Goal: Communication & Community: Participate in discussion

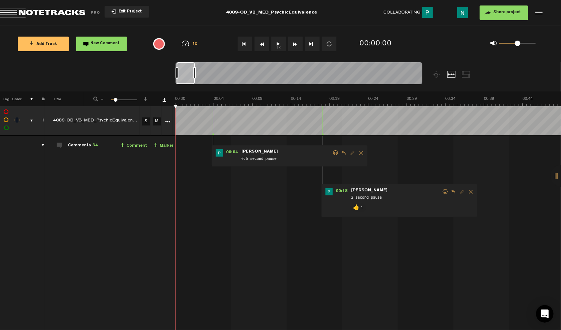
click at [33, 118] on div "comments, stamps & drawings" at bounding box center [28, 120] width 11 height 7
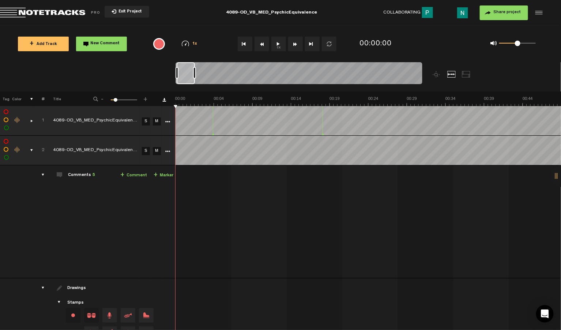
drag, startPoint x: 193, startPoint y: 76, endPoint x: 208, endPoint y: 76, distance: 15.4
click at [196, 76] on div at bounding box center [194, 73] width 3 height 12
drag, startPoint x: 191, startPoint y: 83, endPoint x: 408, endPoint y: 81, distance: 216.5
click at [406, 82] on div at bounding box center [397, 73] width 33 height 22
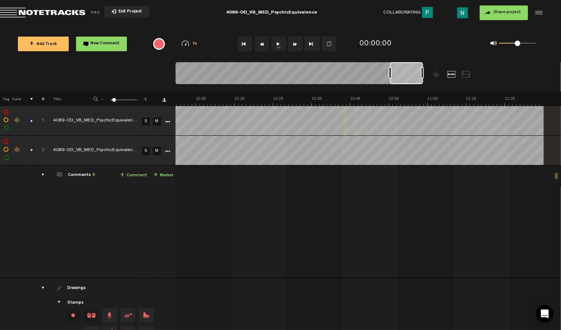
drag, startPoint x: 408, startPoint y: 81, endPoint x: 436, endPoint y: 81, distance: 27.8
click at [416, 81] on div at bounding box center [406, 73] width 33 height 22
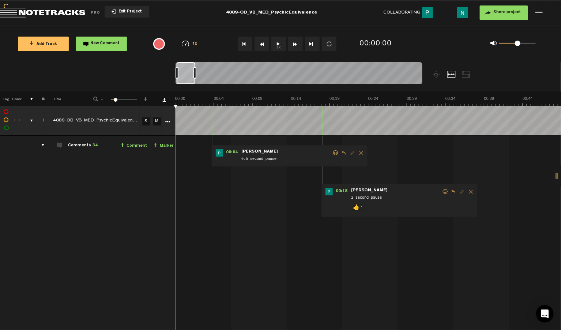
click at [31, 120] on div "comments, stamps & drawings" at bounding box center [28, 120] width 11 height 7
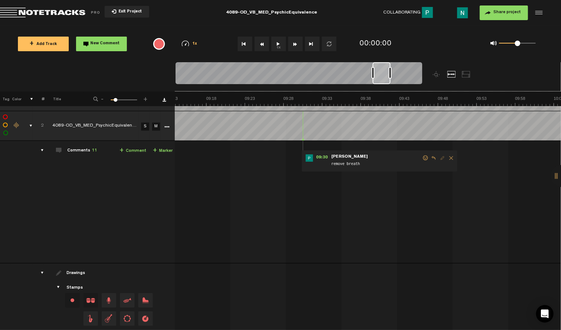
scroll to position [0, 4249]
click at [364, 158] on span "09:30" at bounding box center [366, 157] width 18 height 7
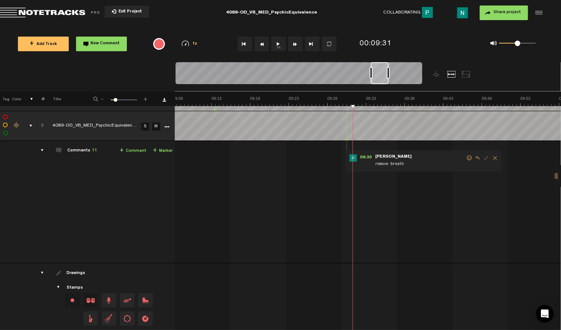
click at [466, 158] on span at bounding box center [469, 157] width 7 height 5
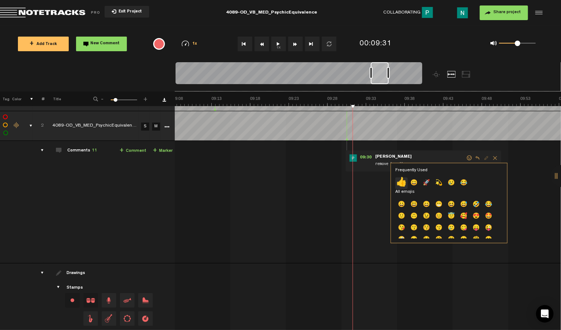
click at [404, 179] on p "👍" at bounding box center [401, 183] width 12 height 12
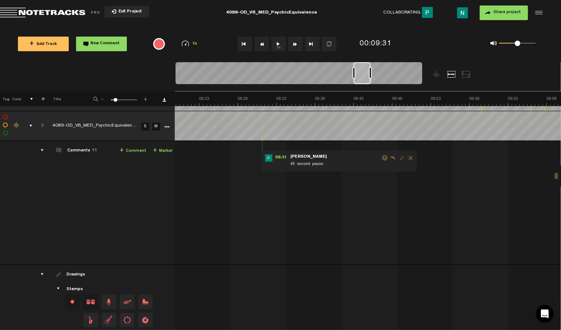
scroll to position [0, 3868]
drag, startPoint x: 385, startPoint y: 77, endPoint x: 367, endPoint y: 79, distance: 17.4
click at [367, 79] on div at bounding box center [361, 73] width 17 height 22
click at [389, 158] on span at bounding box center [392, 157] width 7 height 5
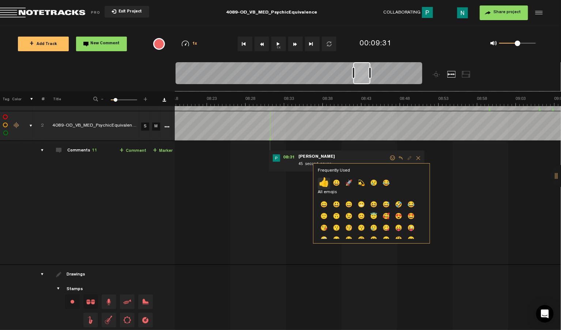
click at [327, 182] on p "👍" at bounding box center [324, 184] width 12 height 12
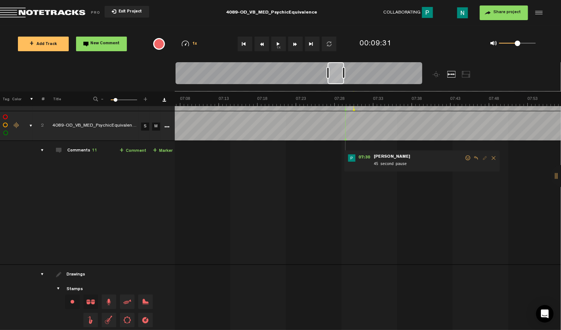
scroll to position [0, 3299]
drag, startPoint x: 364, startPoint y: 84, endPoint x: 338, endPoint y: 96, distance: 28.6
click at [338, 26] on div "Loading... 100% + Add Track New Comment 1x 0.25x 0.5x 0.75x 1x 1.25x 1.5x 1.75x…" at bounding box center [280, 26] width 561 height 0
click at [480, 157] on span at bounding box center [483, 157] width 7 height 5
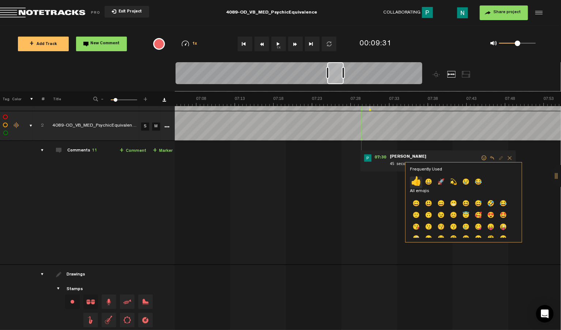
click at [414, 182] on p "👍" at bounding box center [416, 183] width 12 height 12
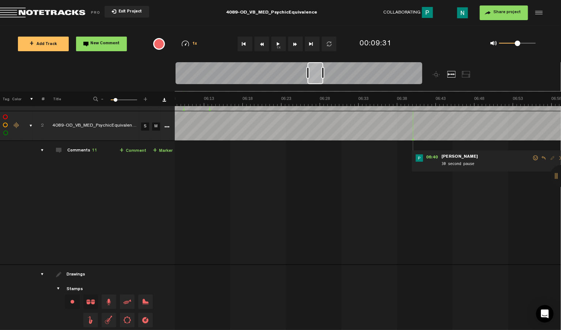
scroll to position [0, 2803]
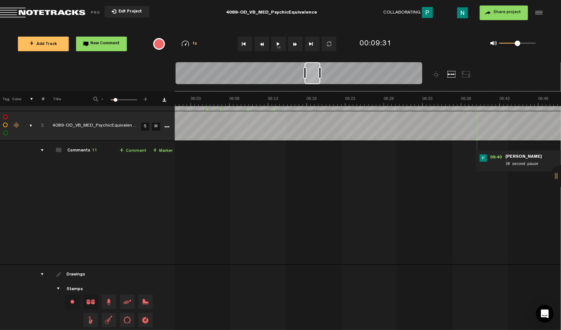
drag, startPoint x: 335, startPoint y: 83, endPoint x: 312, endPoint y: 86, distance: 22.8
click at [312, 86] on div at bounding box center [299, 74] width 247 height 24
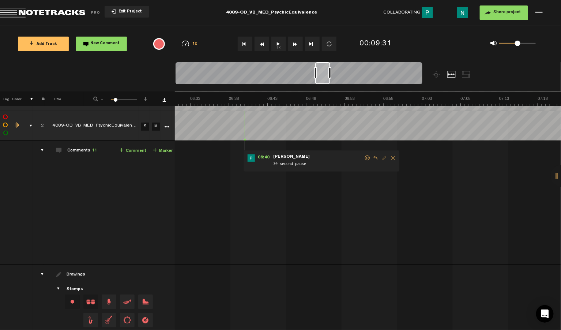
drag, startPoint x: 313, startPoint y: 82, endPoint x: 324, endPoint y: 82, distance: 11.0
click at [324, 82] on div at bounding box center [322, 73] width 15 height 22
click at [356, 157] on span at bounding box center [359, 157] width 7 height 5
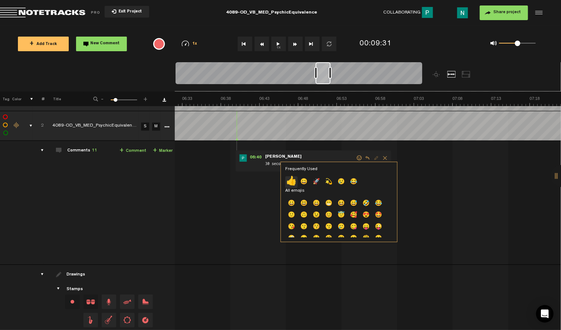
click at [293, 179] on p "👍" at bounding box center [291, 182] width 12 height 12
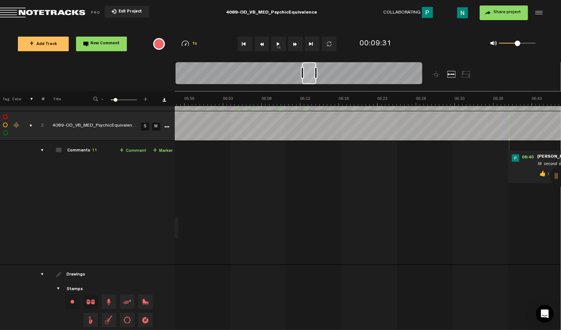
scroll to position [0, 2611]
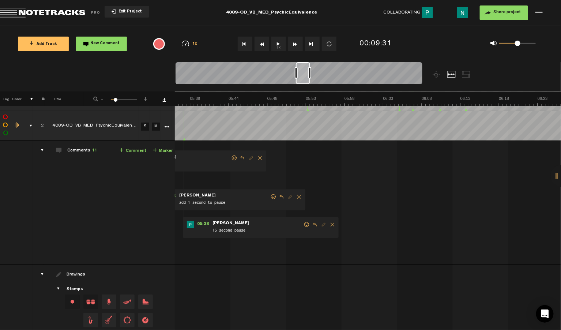
drag, startPoint x: 325, startPoint y: 81, endPoint x: 306, endPoint y: 81, distance: 19.7
click at [306, 81] on div at bounding box center [303, 73] width 14 height 22
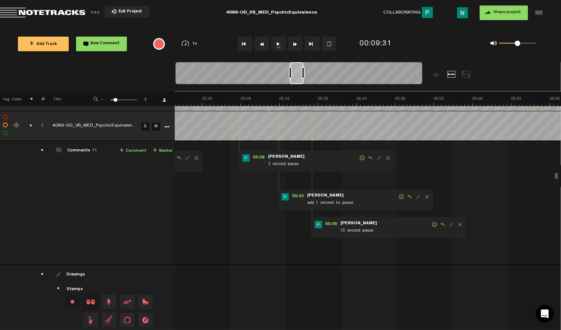
scroll to position [0, 2482]
drag, startPoint x: 304, startPoint y: 83, endPoint x: 298, endPoint y: 82, distance: 5.9
click at [298, 82] on div at bounding box center [297, 73] width 14 height 22
click at [431, 225] on span at bounding box center [434, 224] width 7 height 5
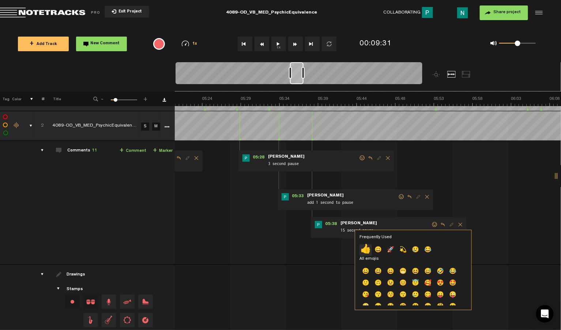
click at [367, 248] on p "👍" at bounding box center [365, 250] width 12 height 12
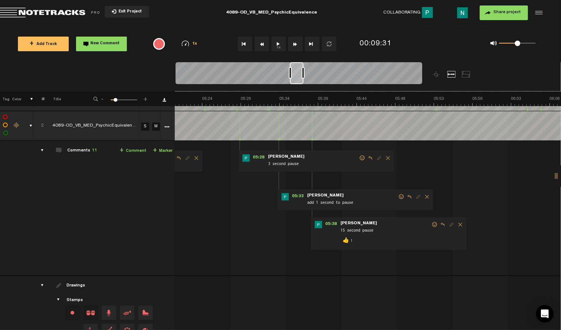
click at [294, 192] on div "05:33 - • [PERSON_NAME]: "add 1 second to pause" [PERSON_NAME] add 1 second to …" at bounding box center [356, 199] width 156 height 21
click at [294, 195] on span "05:33" at bounding box center [298, 196] width 18 height 7
click at [141, 127] on link "S" at bounding box center [145, 126] width 8 height 8
click at [294, 192] on div "05:33 - • [PERSON_NAME]: "add 1 second to pause" [PERSON_NAME] add 1 second to …" at bounding box center [356, 199] width 156 height 21
click at [294, 194] on span "05:33" at bounding box center [298, 196] width 18 height 7
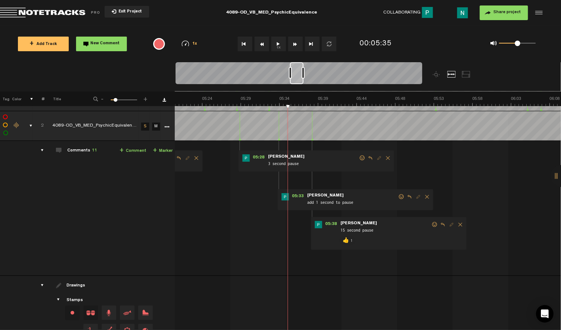
click at [398, 197] on span at bounding box center [401, 196] width 7 height 5
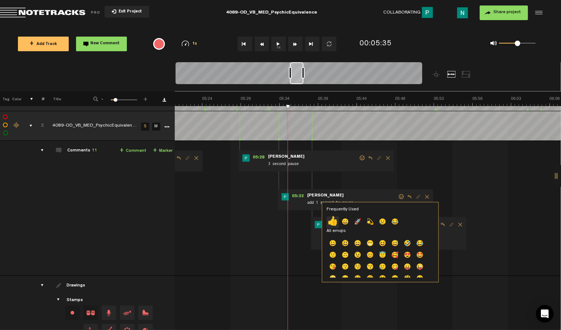
click at [332, 220] on p "👍" at bounding box center [333, 222] width 12 height 12
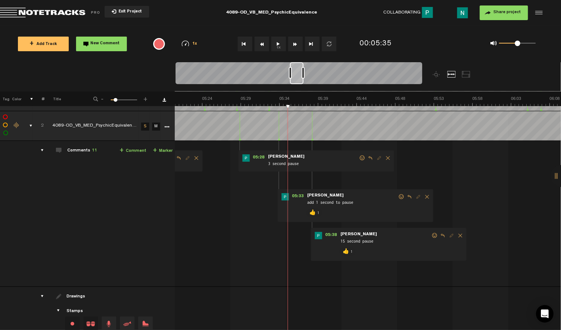
click at [359, 158] on span at bounding box center [362, 157] width 7 height 5
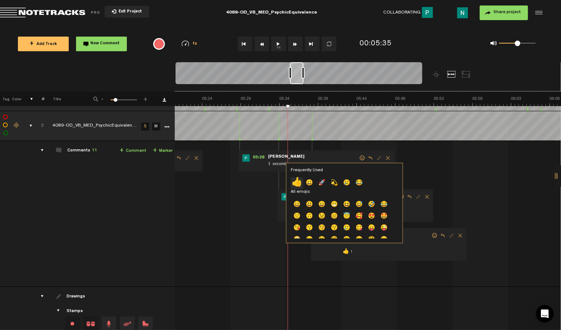
click at [295, 182] on p "👍" at bounding box center [297, 183] width 12 height 12
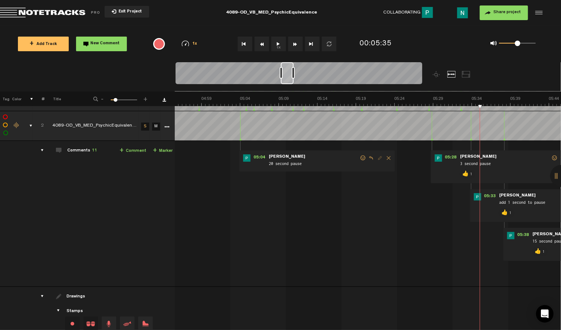
scroll to position [0, 2266]
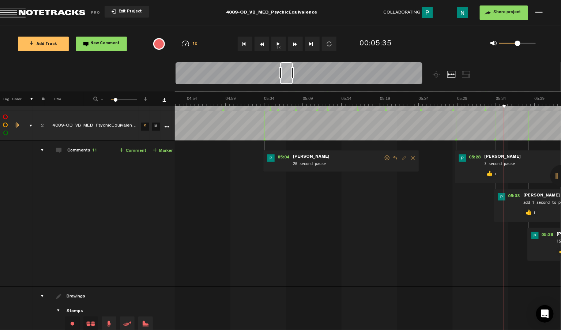
drag, startPoint x: 298, startPoint y: 79, endPoint x: 288, endPoint y: 80, distance: 9.9
click at [288, 80] on div at bounding box center [286, 73] width 13 height 22
click at [384, 158] on span at bounding box center [387, 157] width 7 height 5
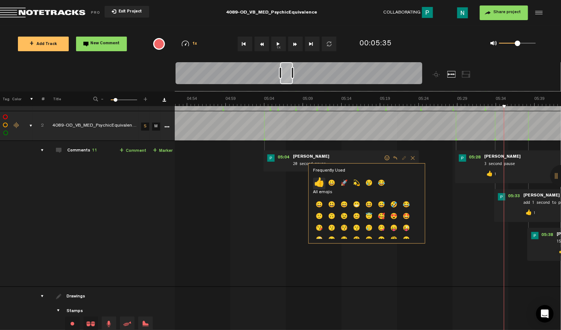
click at [322, 180] on p "👍" at bounding box center [319, 184] width 12 height 12
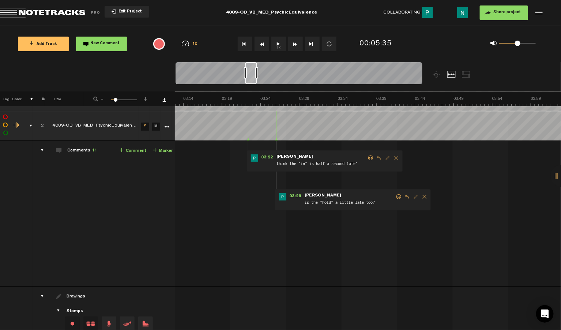
scroll to position [0, 1449]
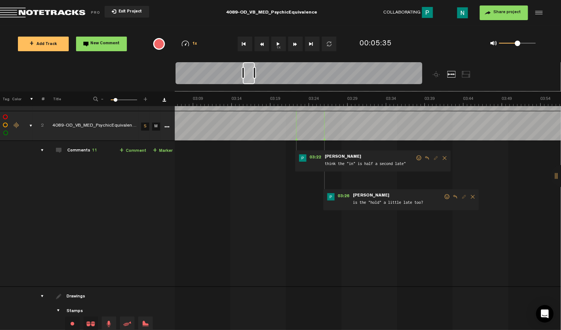
drag, startPoint x: 289, startPoint y: 80, endPoint x: 252, endPoint y: 85, distance: 37.6
click at [252, 85] on div at bounding box center [299, 74] width 247 height 24
click at [415, 155] on span at bounding box center [418, 157] width 7 height 5
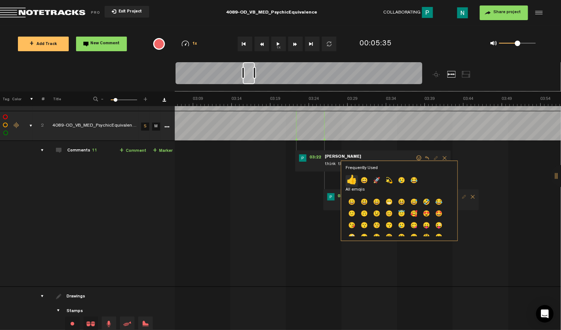
click at [353, 181] on p "👍" at bounding box center [352, 181] width 12 height 12
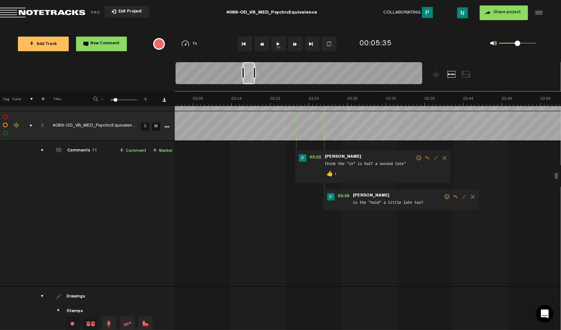
click at [444, 195] on span at bounding box center [447, 196] width 7 height 5
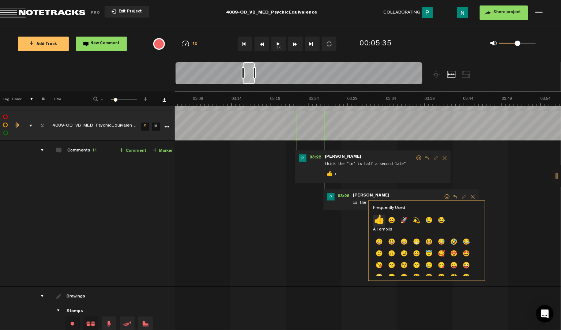
click at [378, 218] on p "👍" at bounding box center [379, 221] width 12 height 12
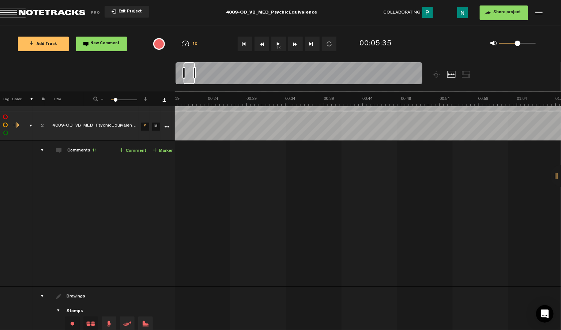
scroll to position [0, 0]
drag, startPoint x: 251, startPoint y: 82, endPoint x: 164, endPoint y: 106, distance: 90.0
click at [164, 26] on div "Loading... 100% + Add Track New Comment 1x 0.25x 0.5x 0.75x 1x 1.25x 1.5x 1.75x…" at bounding box center [280, 26] width 561 height 0
click at [26, 122] on div "comments, stamps & drawings" at bounding box center [27, 125] width 11 height 7
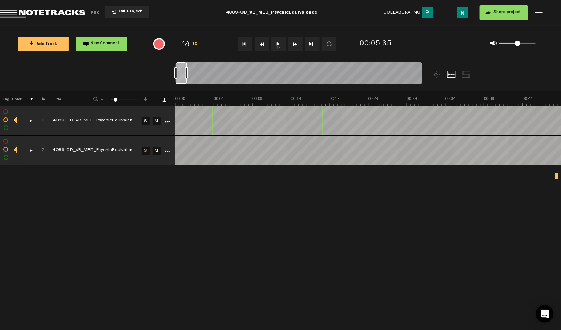
click at [31, 151] on div "comments, stamps & drawings" at bounding box center [28, 150] width 11 height 7
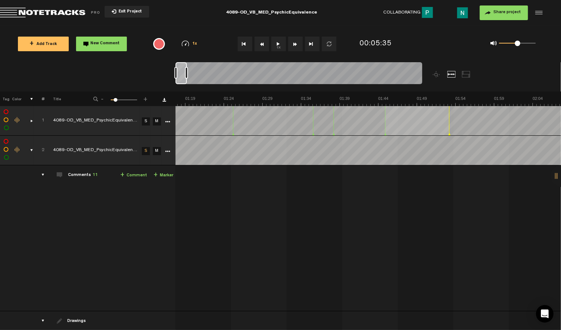
scroll to position [0, 0]
click at [31, 150] on div "comments, stamps & drawings" at bounding box center [28, 150] width 11 height 7
